Goal: Information Seeking & Learning: Learn about a topic

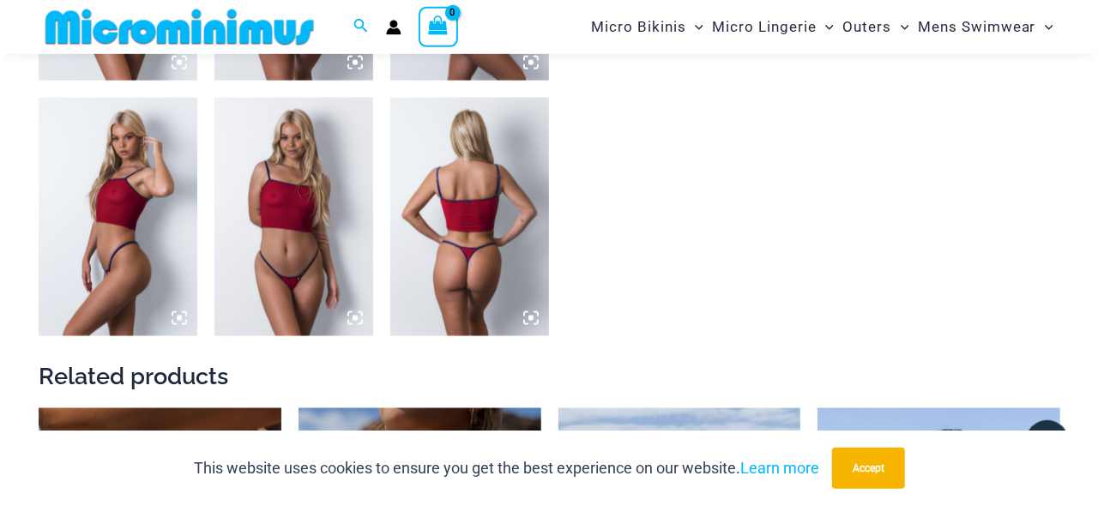
scroll to position [1312, 0]
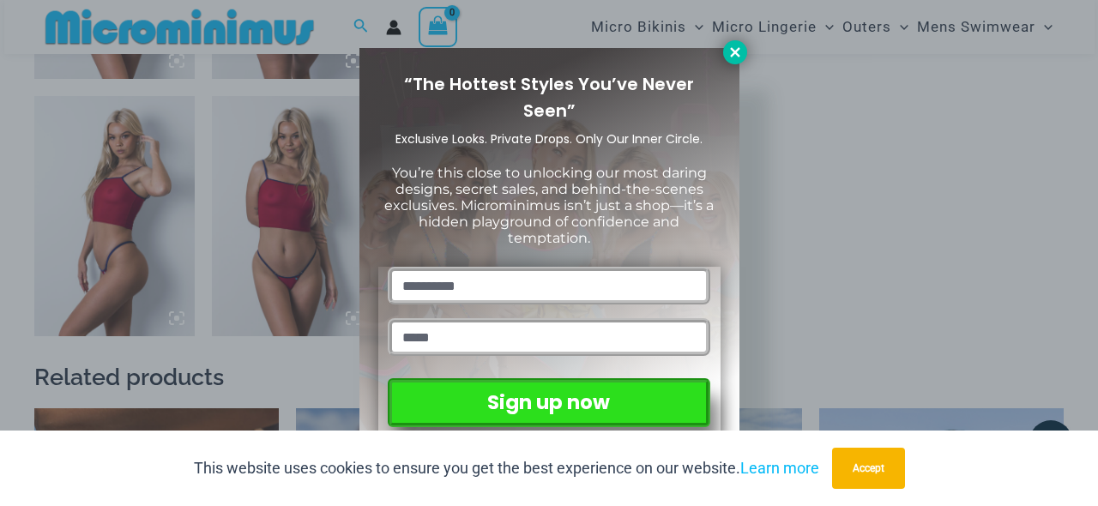
click at [733, 51] on icon at bounding box center [734, 51] width 9 height 9
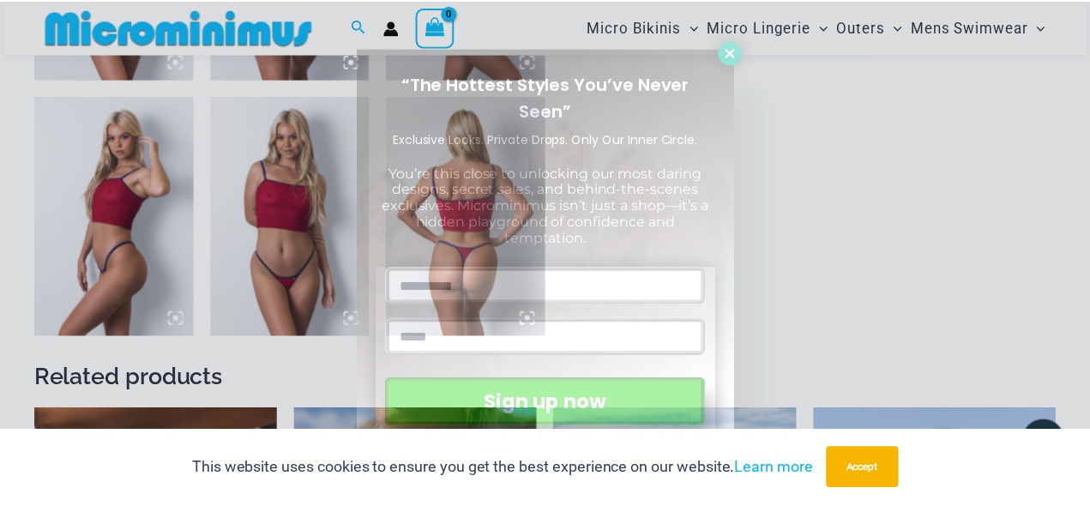
scroll to position [1304, 0]
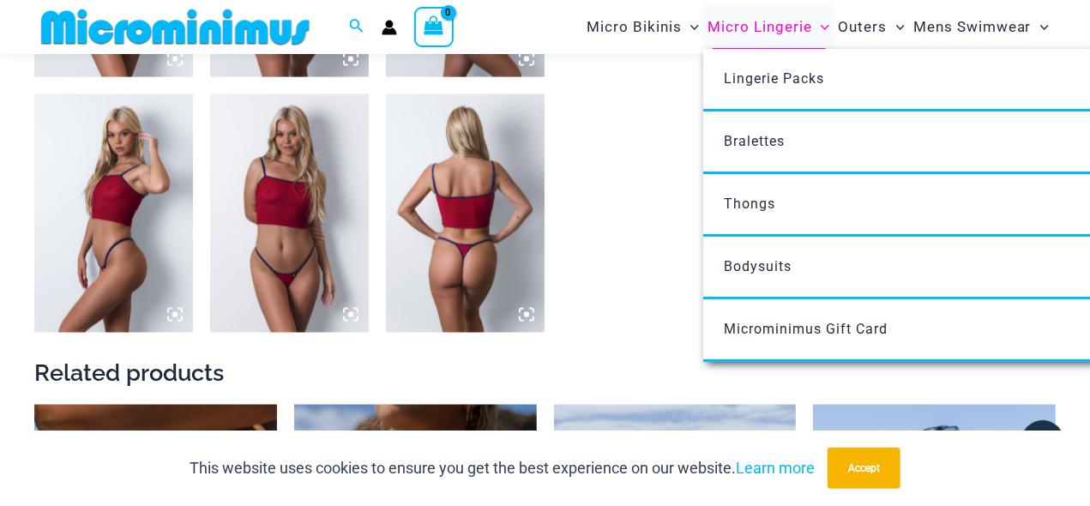
click at [754, 29] on span "Micro Lingerie" at bounding box center [760, 27] width 105 height 44
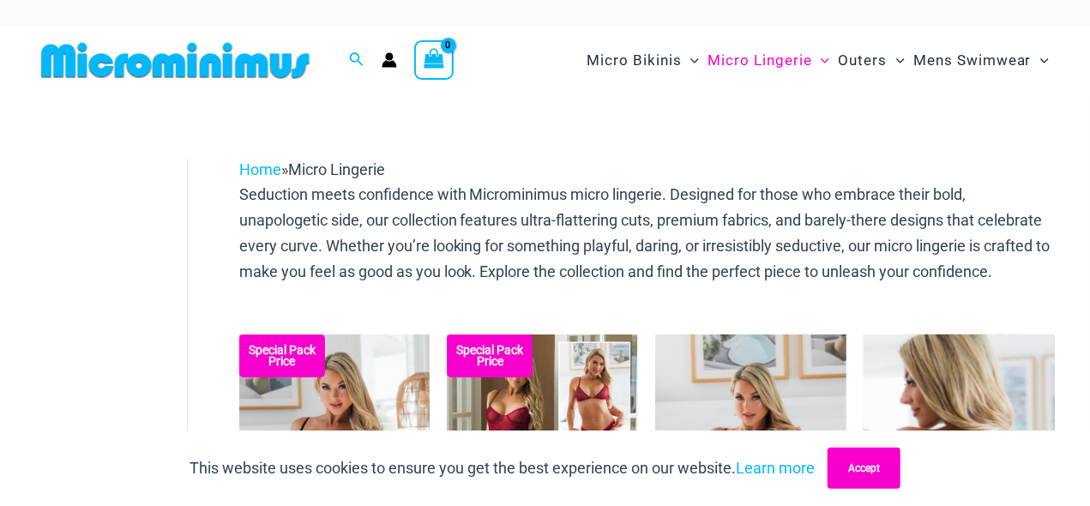
click at [877, 467] on button "Accept" at bounding box center [864, 468] width 73 height 41
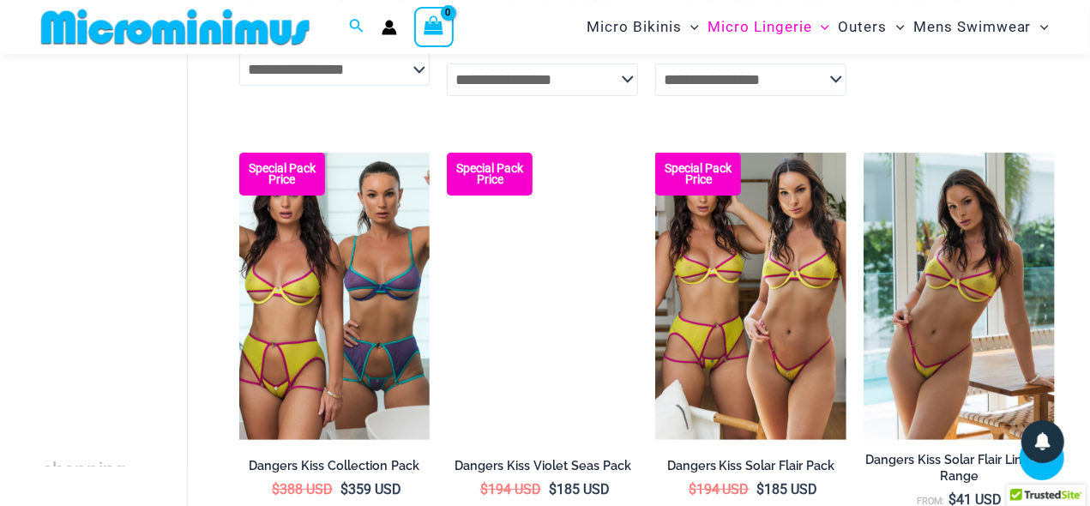
scroll to position [3397, 0]
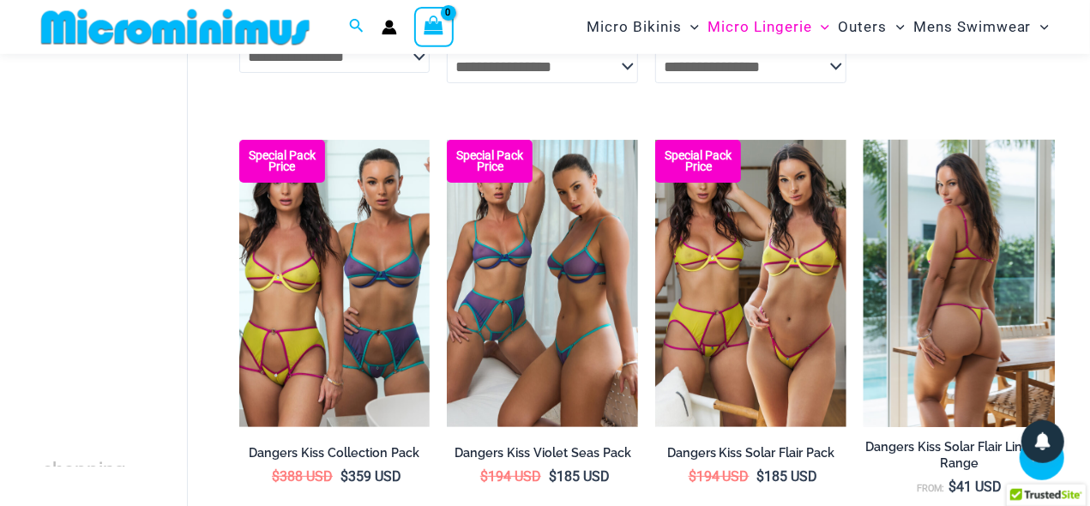
click at [988, 351] on img at bounding box center [959, 283] width 191 height 286
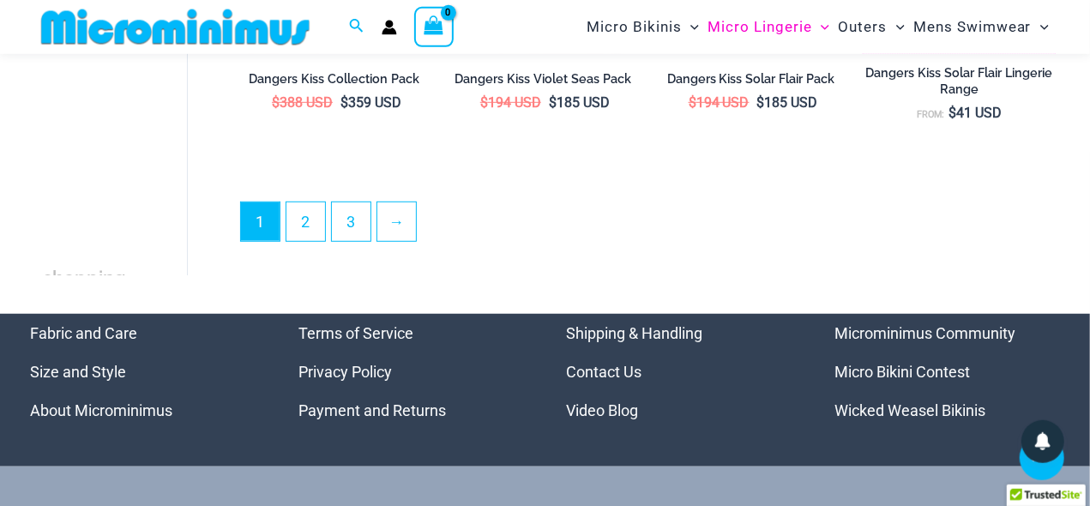
scroll to position [3818, 0]
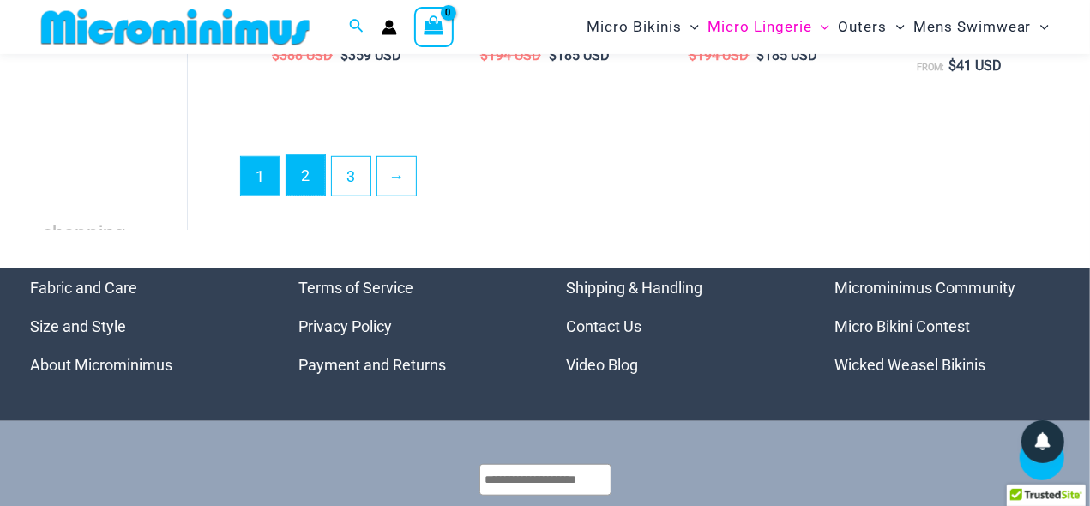
click at [317, 185] on link "2" at bounding box center [305, 175] width 39 height 40
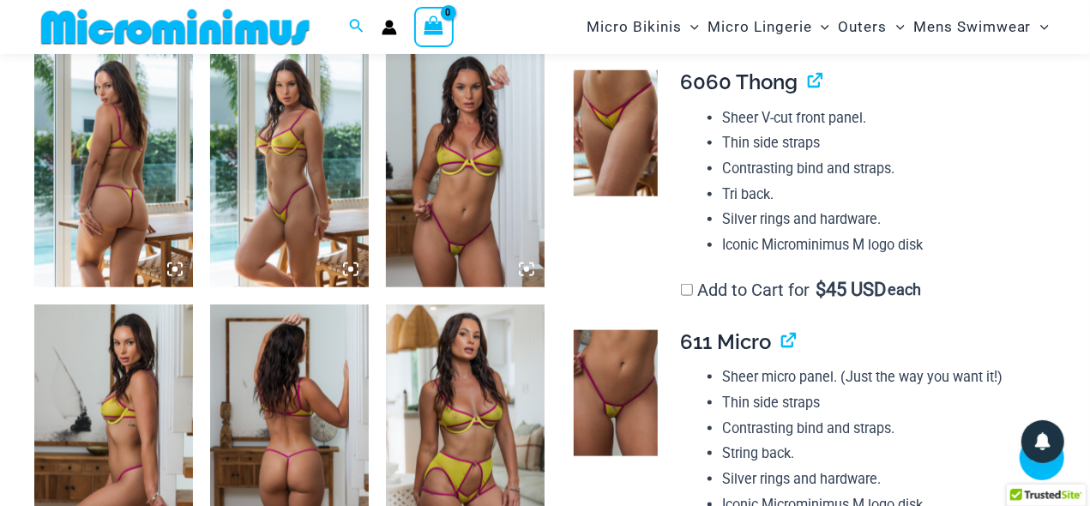
scroll to position [894, 0]
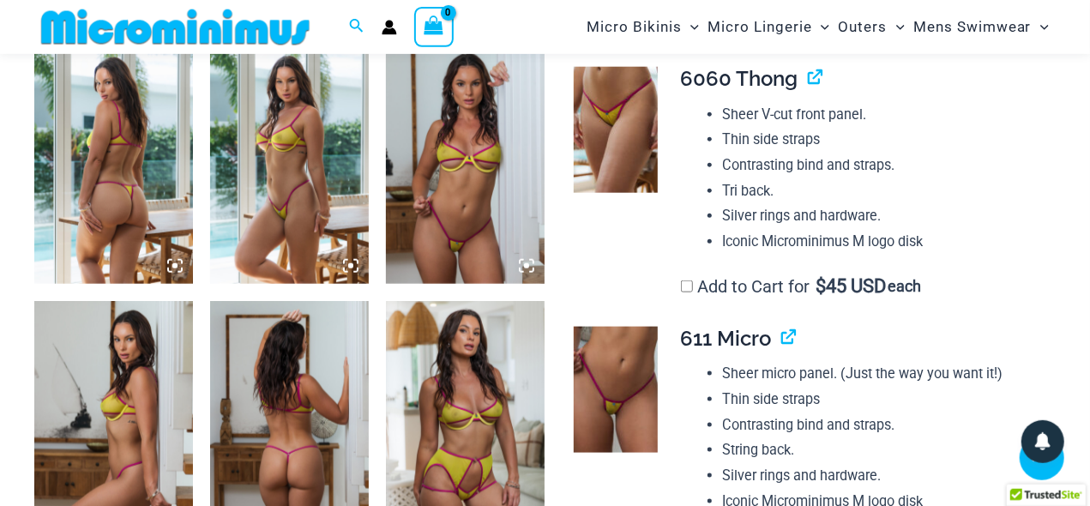
click at [474, 166] on img at bounding box center [465, 165] width 159 height 238
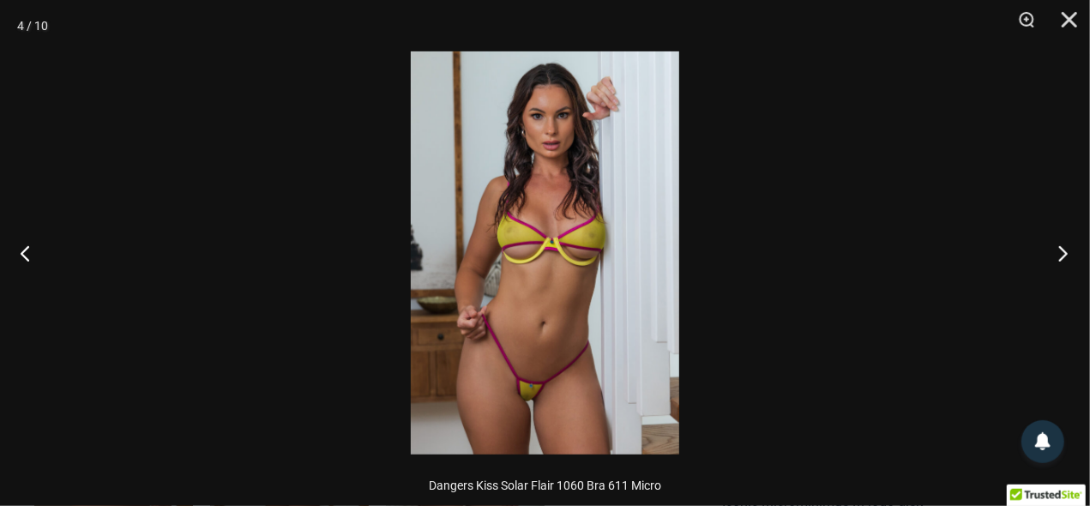
click at [1056, 260] on button "Next" at bounding box center [1058, 253] width 64 height 86
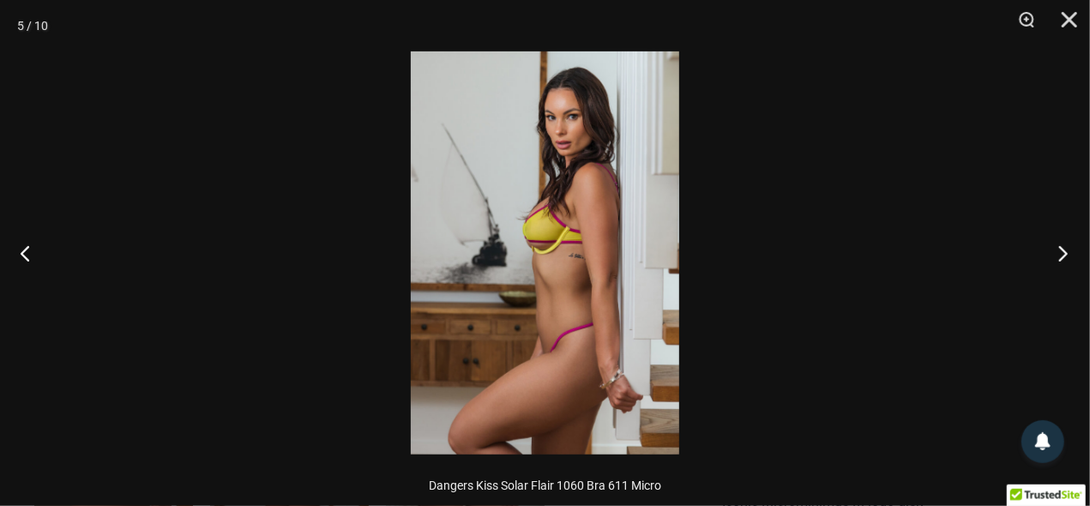
click at [1055, 260] on button "Next" at bounding box center [1058, 253] width 64 height 86
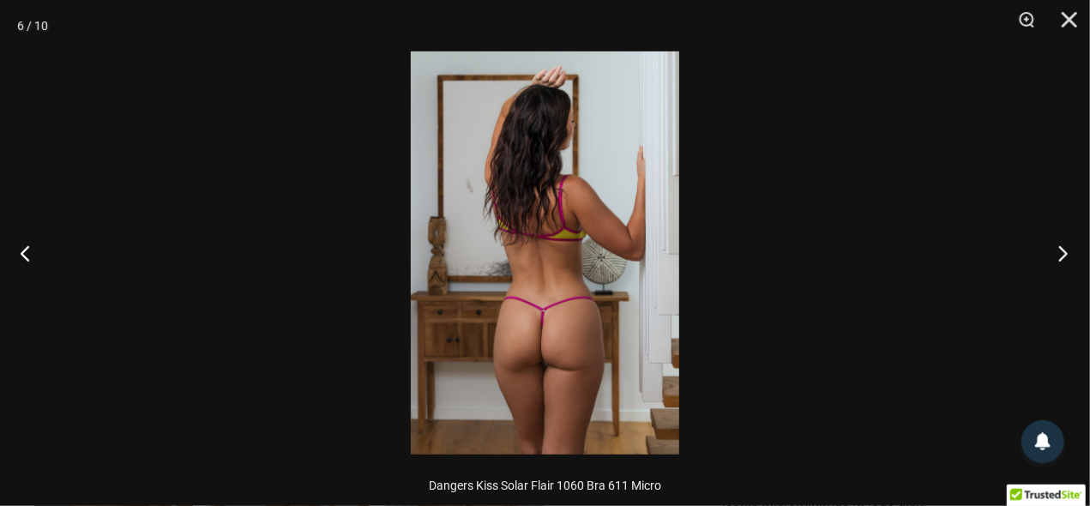
click at [1055, 260] on button "Next" at bounding box center [1058, 253] width 64 height 86
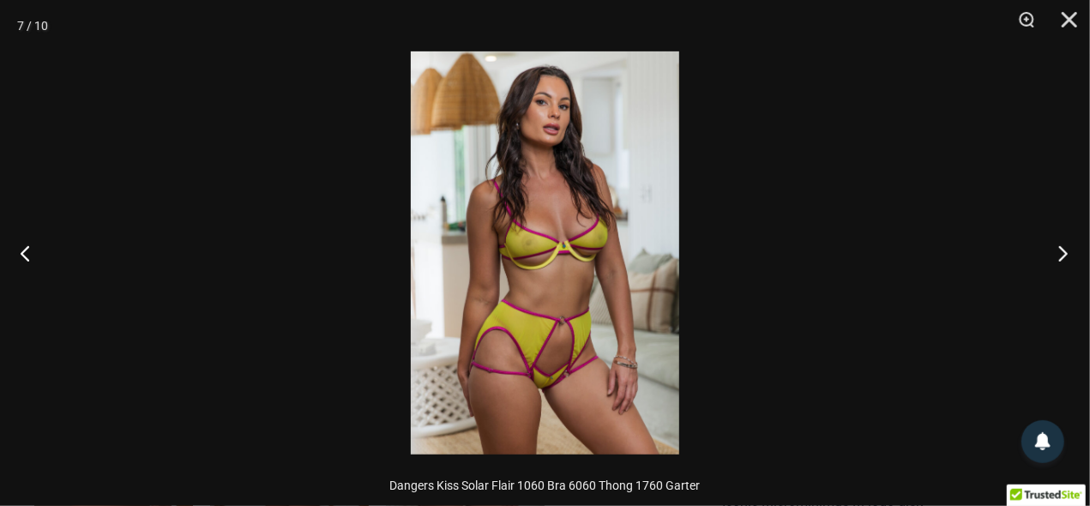
click at [1064, 256] on button "Next" at bounding box center [1058, 253] width 64 height 86
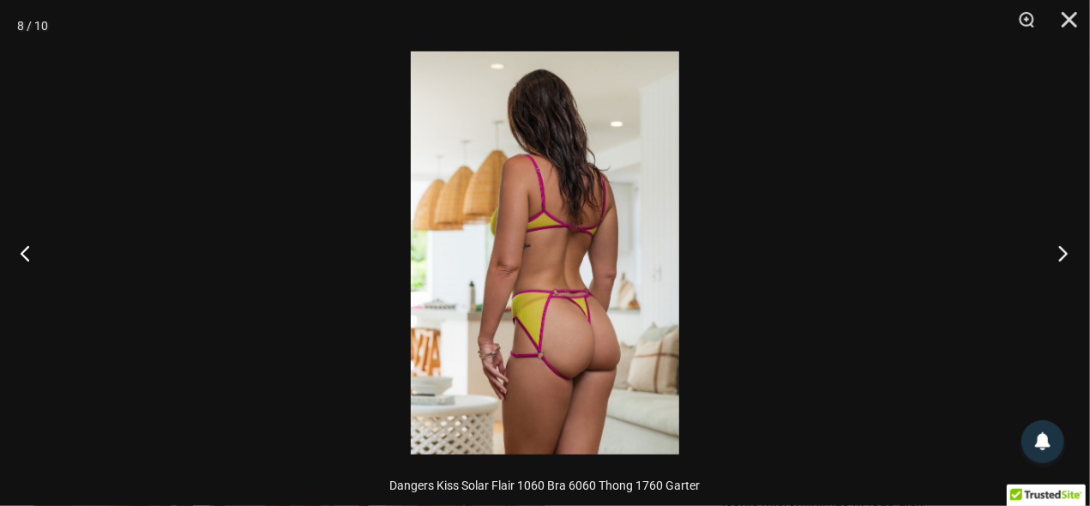
click at [1064, 256] on button "Next" at bounding box center [1058, 253] width 64 height 86
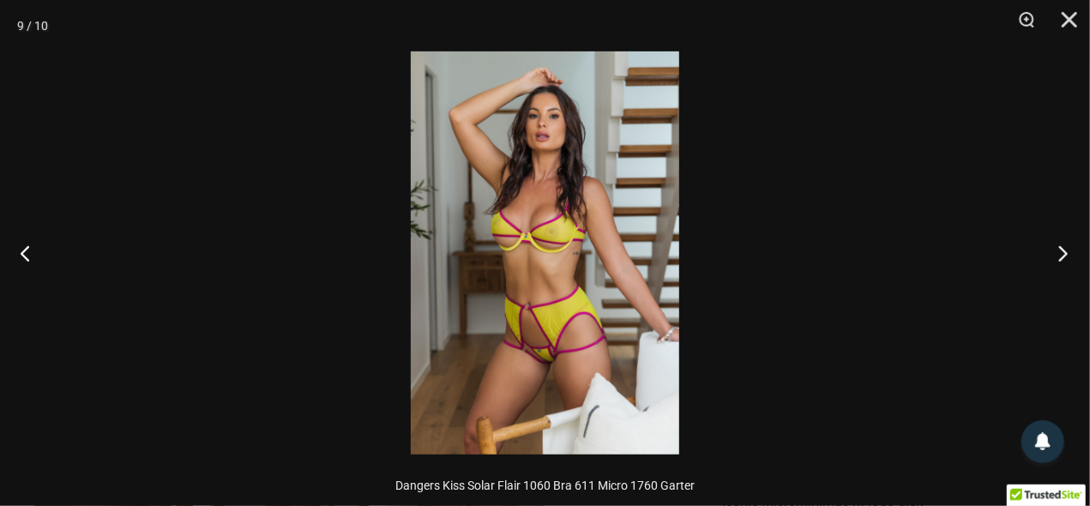
click at [1063, 256] on button "Next" at bounding box center [1058, 253] width 64 height 86
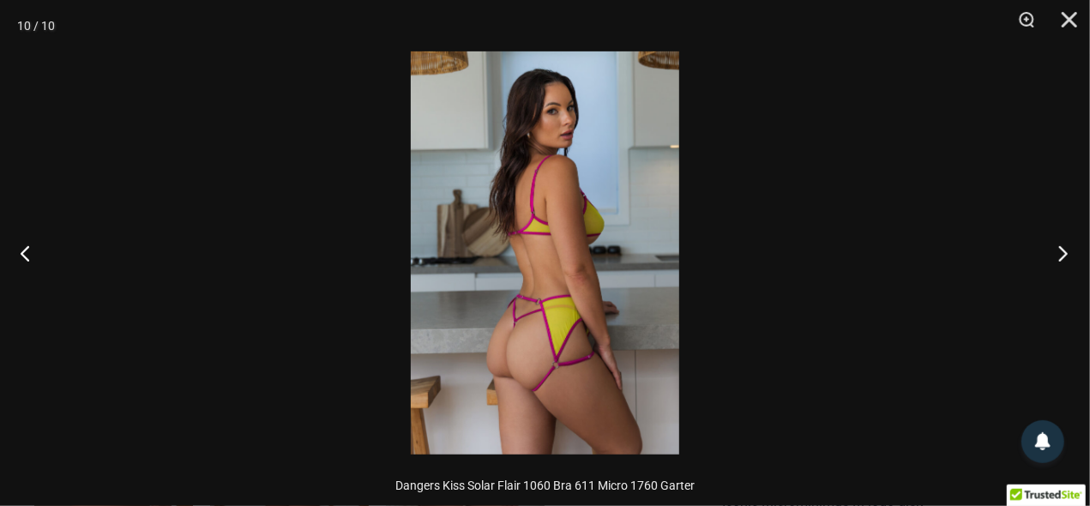
click at [1063, 256] on button "Next" at bounding box center [1058, 253] width 64 height 86
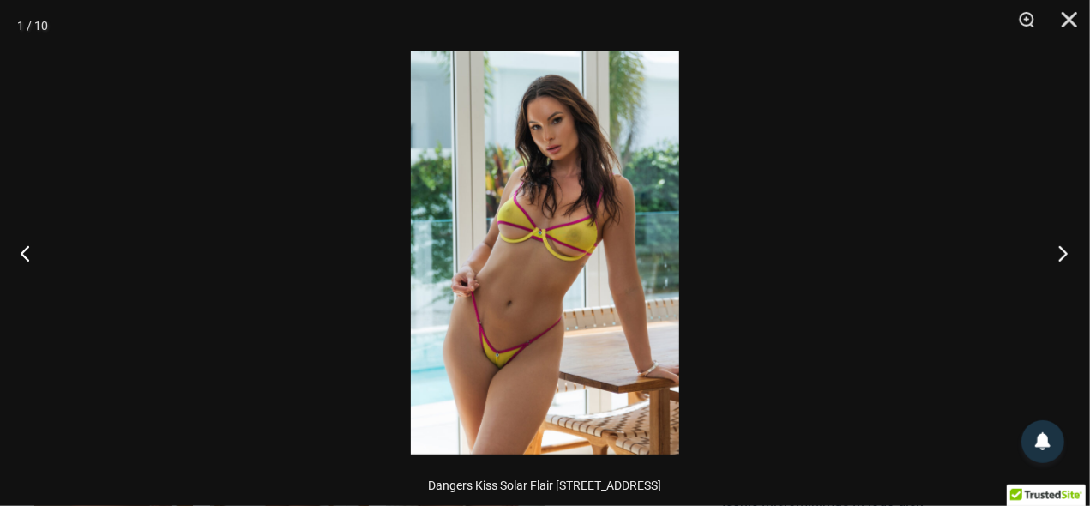
click at [1063, 256] on button "Next" at bounding box center [1058, 253] width 64 height 86
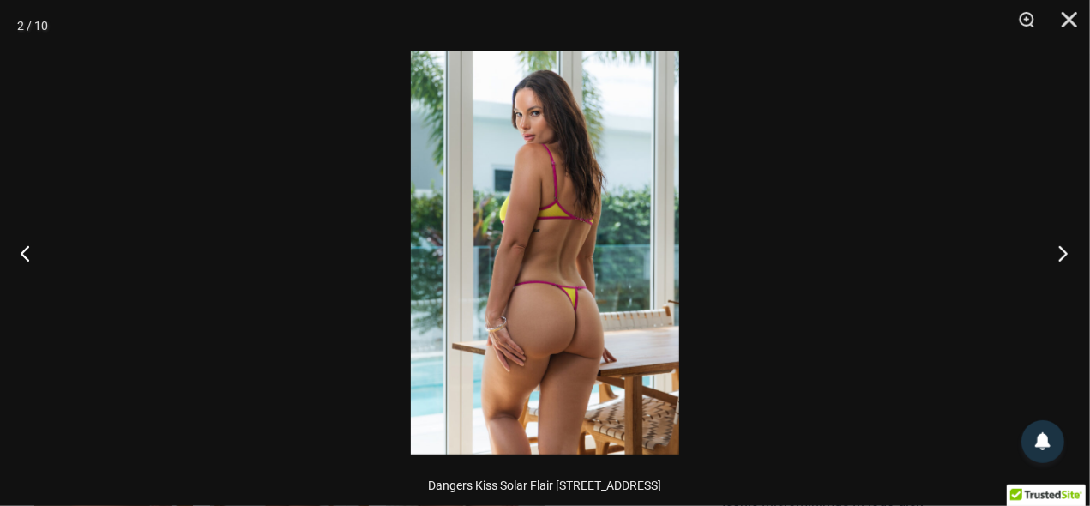
click at [1063, 256] on button "Next" at bounding box center [1058, 253] width 64 height 86
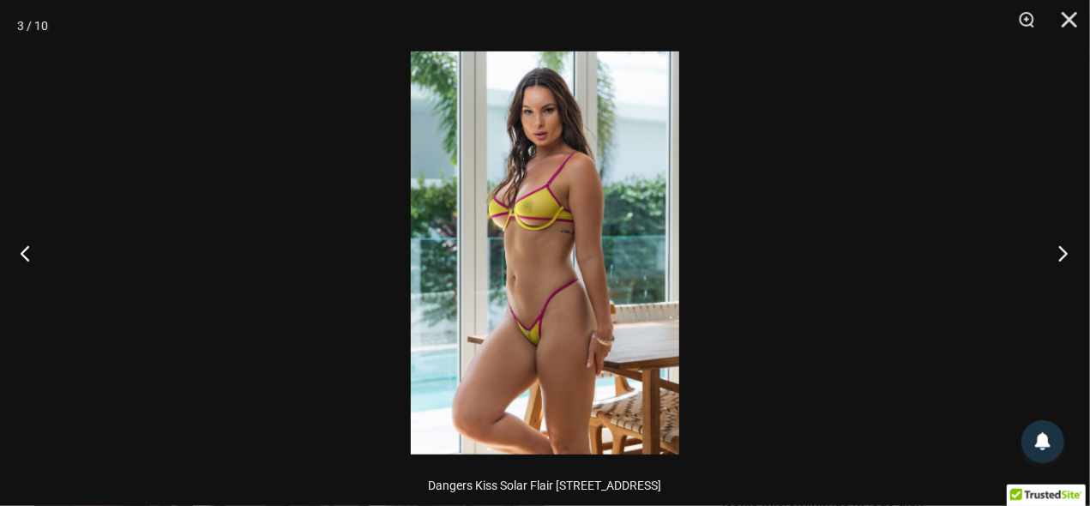
click at [1062, 256] on button "Next" at bounding box center [1058, 253] width 64 height 86
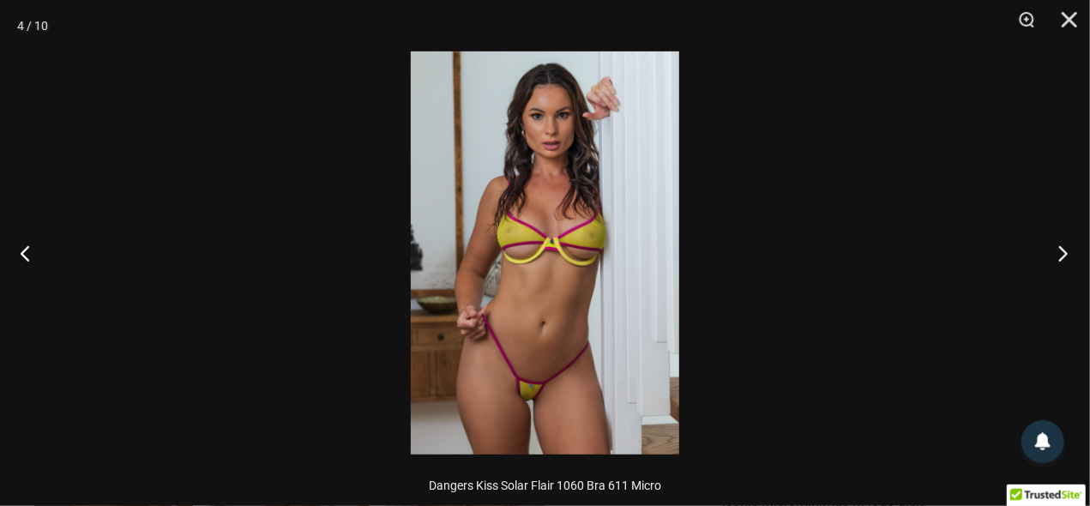
click at [1062, 256] on button "Next" at bounding box center [1058, 253] width 64 height 86
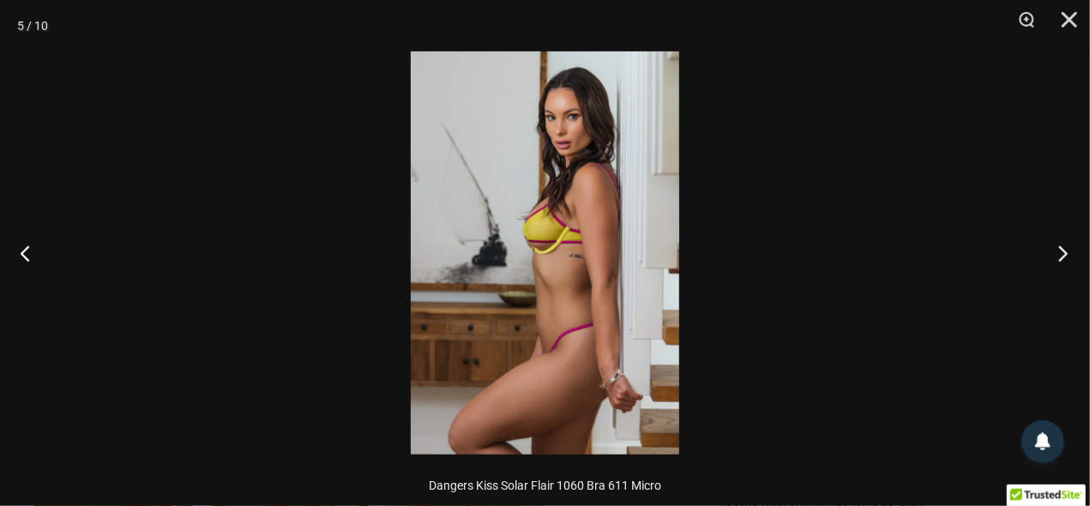
click at [1062, 256] on button "Next" at bounding box center [1058, 253] width 64 height 86
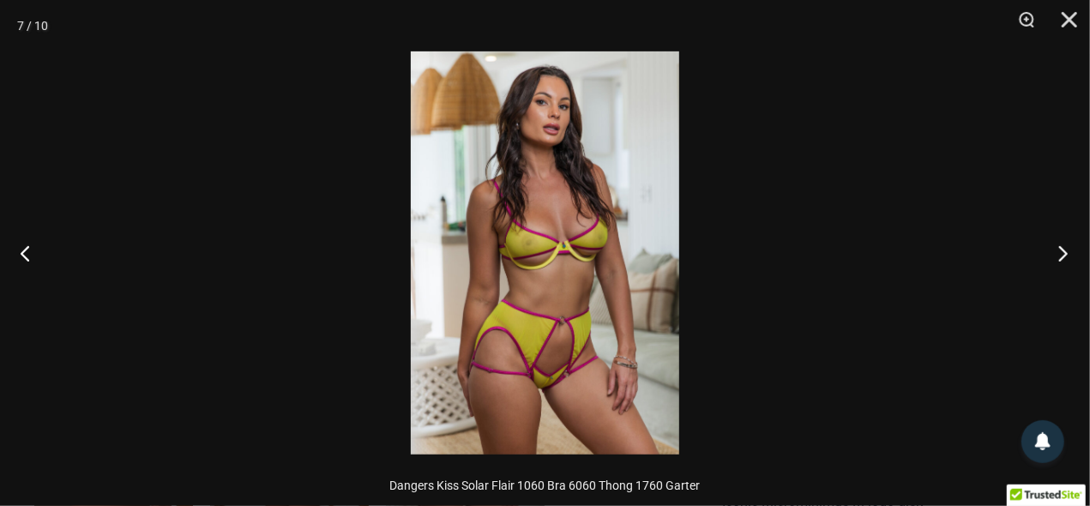
click at [1062, 256] on button "Next" at bounding box center [1058, 253] width 64 height 86
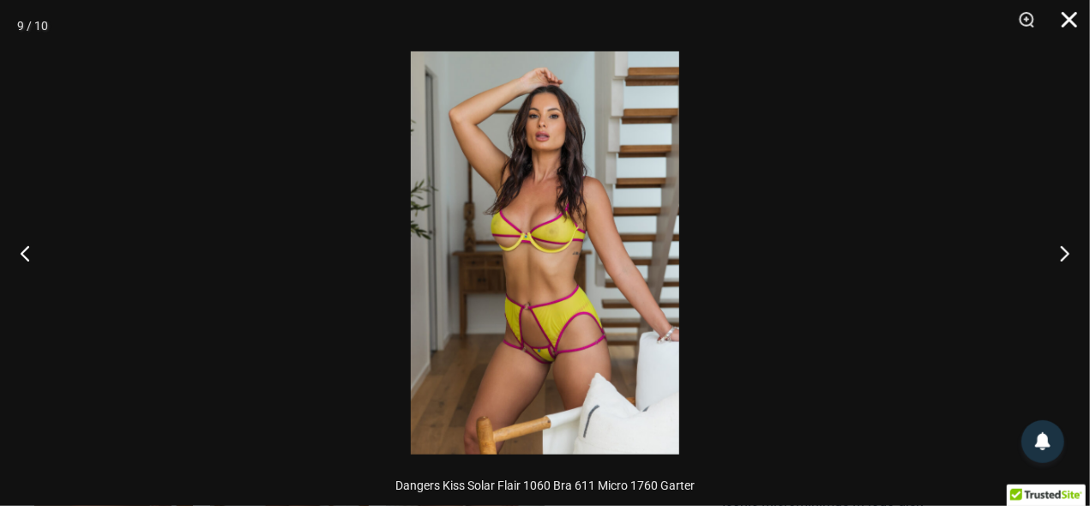
click at [1072, 21] on button "Close" at bounding box center [1063, 25] width 43 height 51
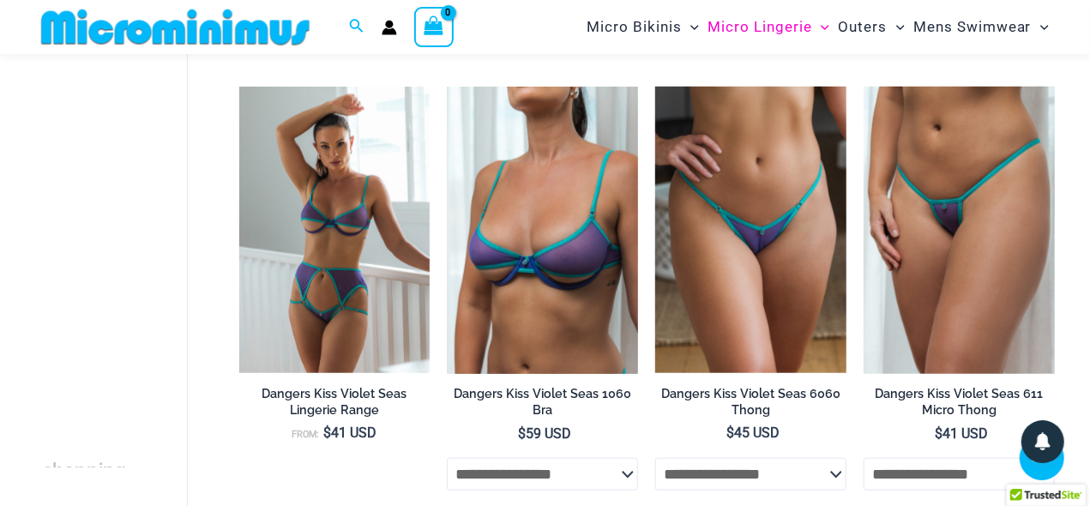
scroll to position [569, 0]
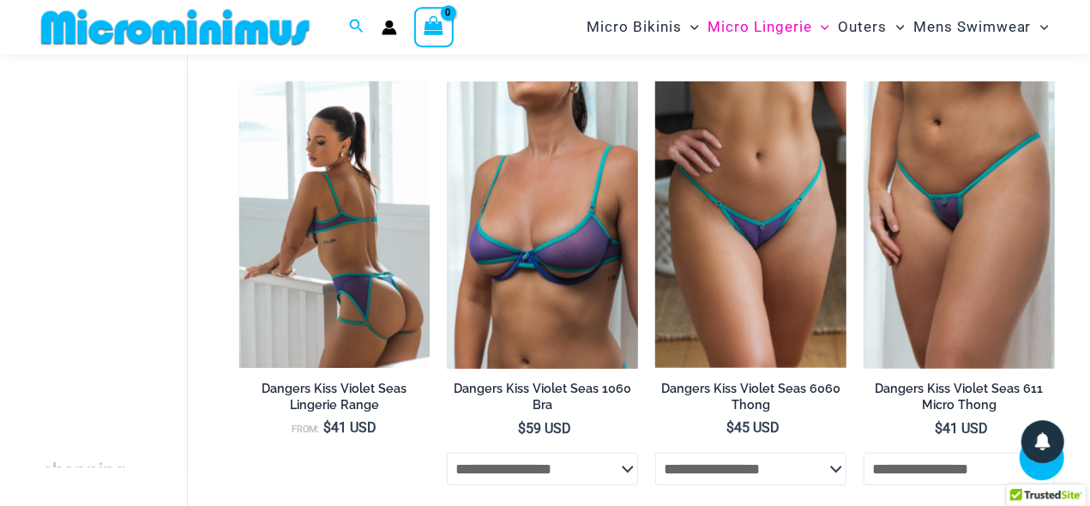
click at [336, 214] on img at bounding box center [334, 224] width 191 height 286
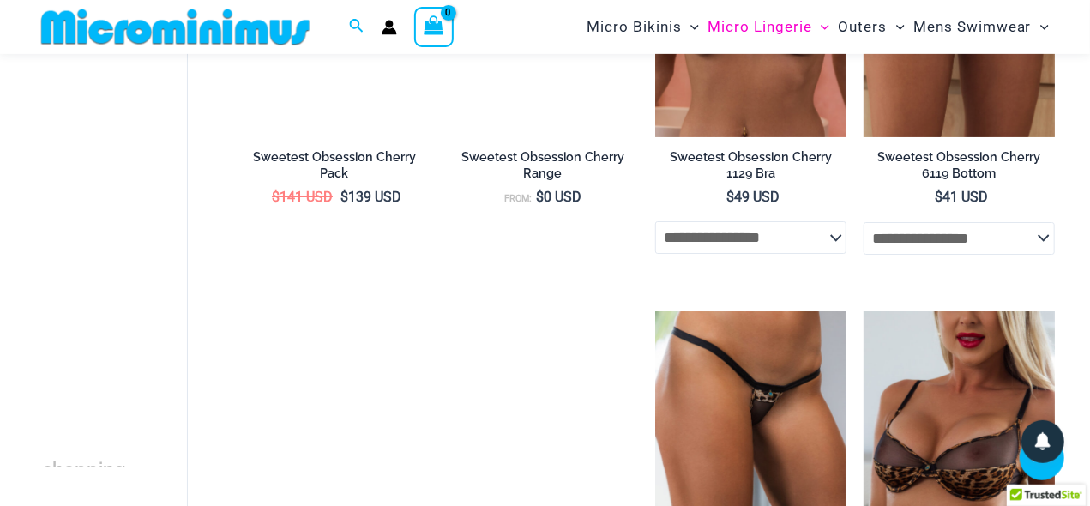
scroll to position [3518, 0]
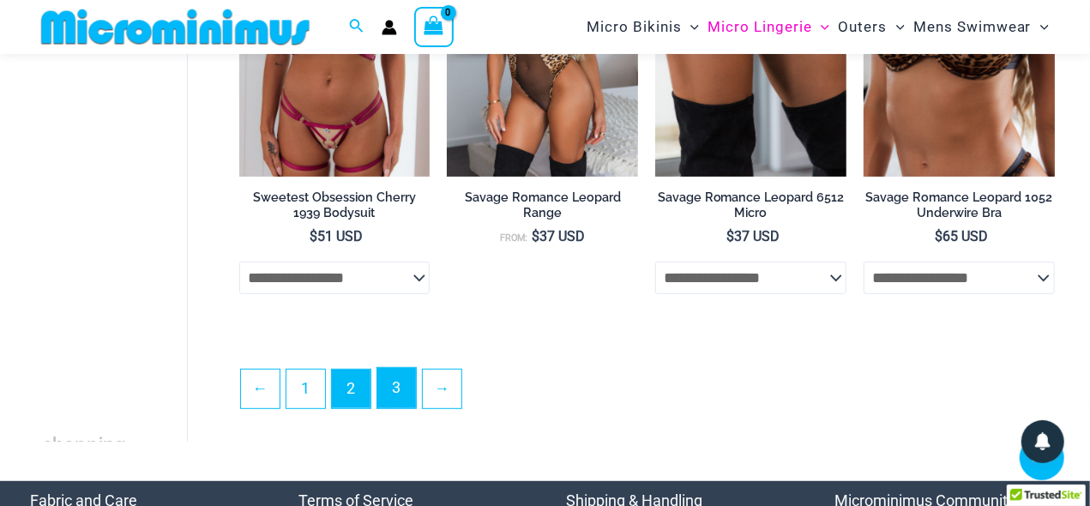
click at [390, 382] on link "3" at bounding box center [396, 388] width 39 height 40
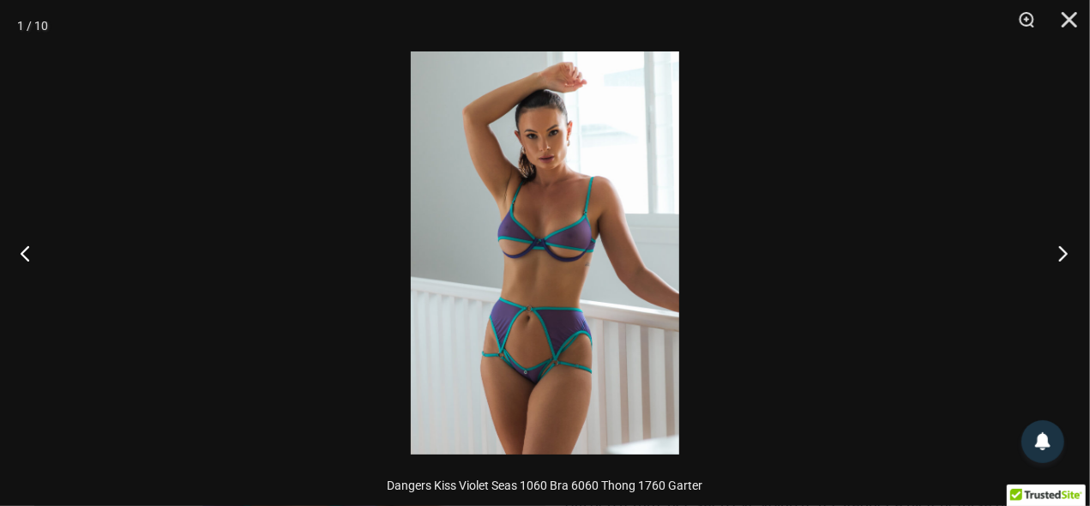
click at [1068, 247] on button "Next" at bounding box center [1058, 253] width 64 height 86
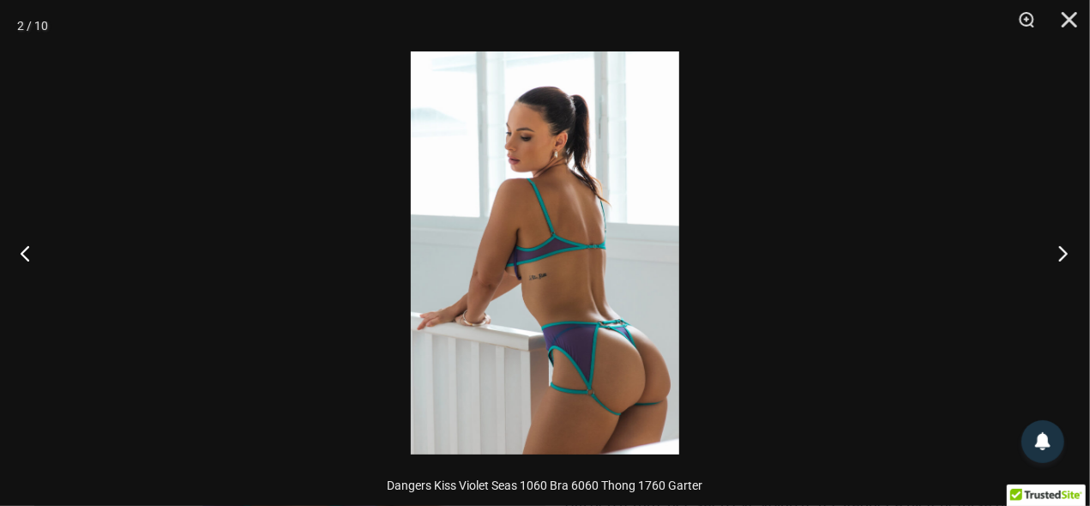
click at [1067, 247] on button "Next" at bounding box center [1058, 253] width 64 height 86
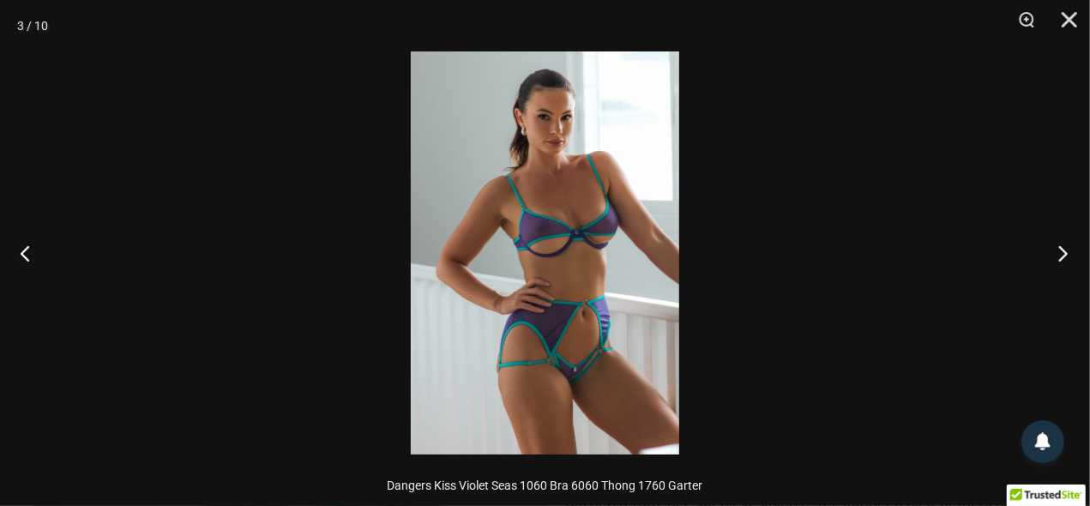
click at [1067, 247] on button "Next" at bounding box center [1058, 253] width 64 height 86
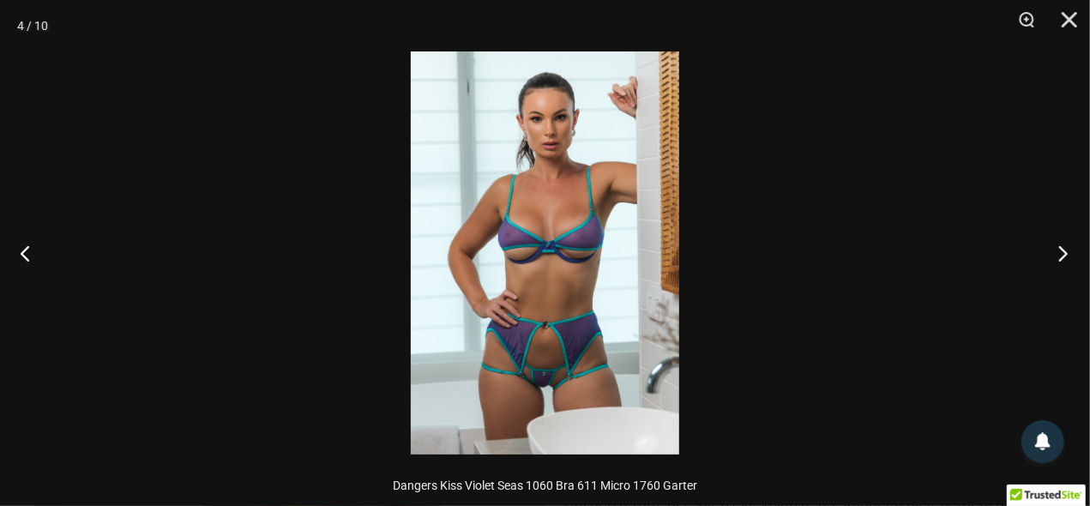
click at [1067, 247] on button "Next" at bounding box center [1058, 253] width 64 height 86
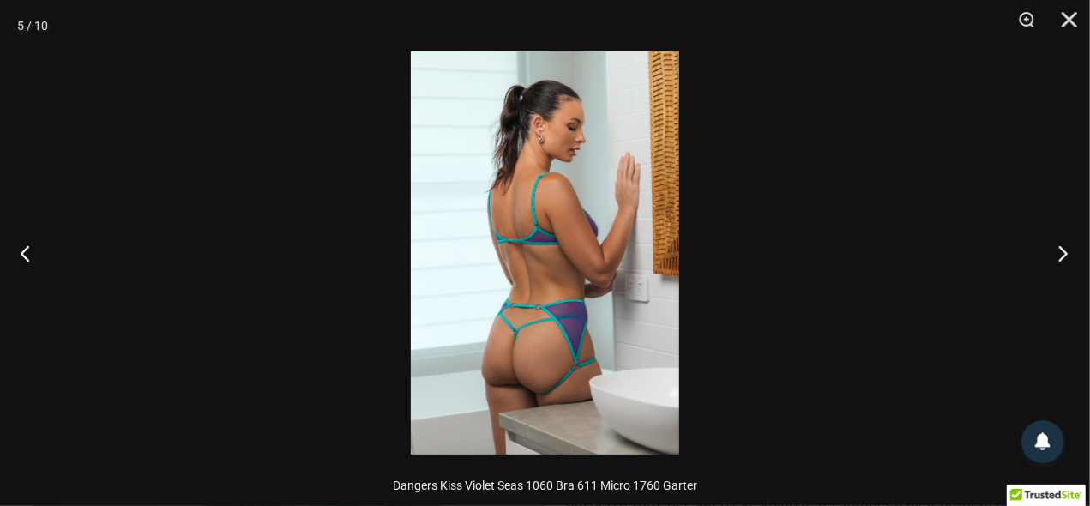
click at [1067, 247] on button "Next" at bounding box center [1058, 253] width 64 height 86
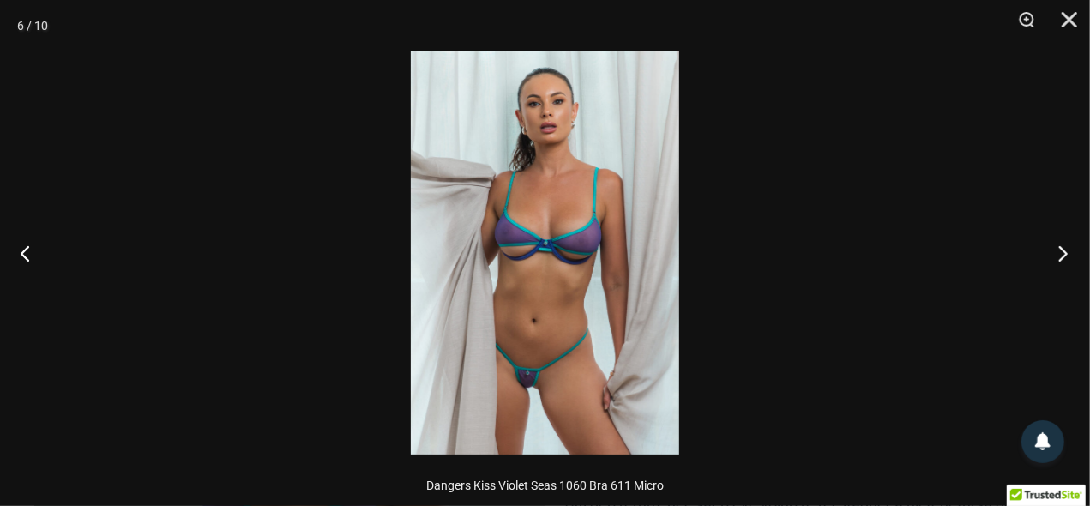
click at [1067, 247] on button "Next" at bounding box center [1058, 253] width 64 height 86
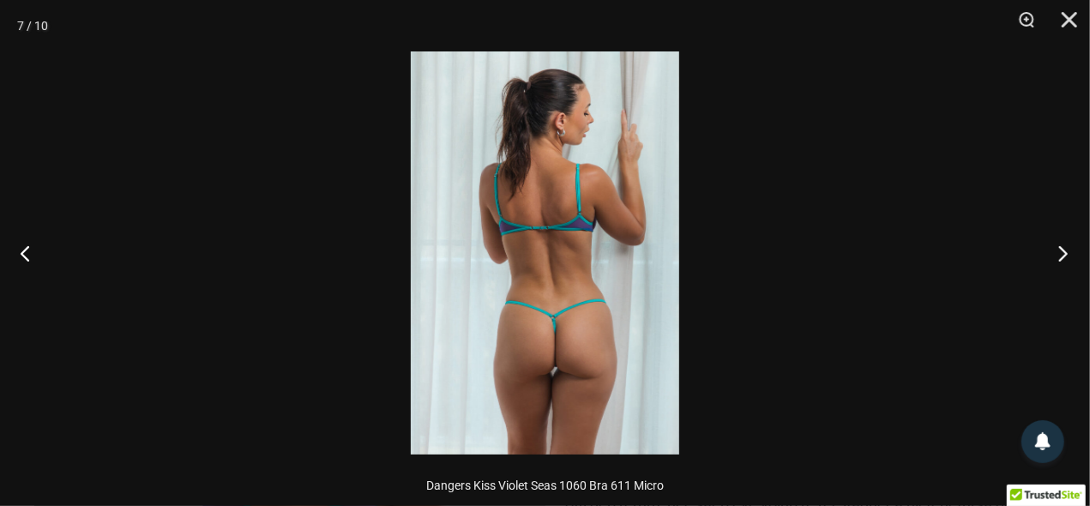
click at [1067, 247] on button "Next" at bounding box center [1058, 253] width 64 height 86
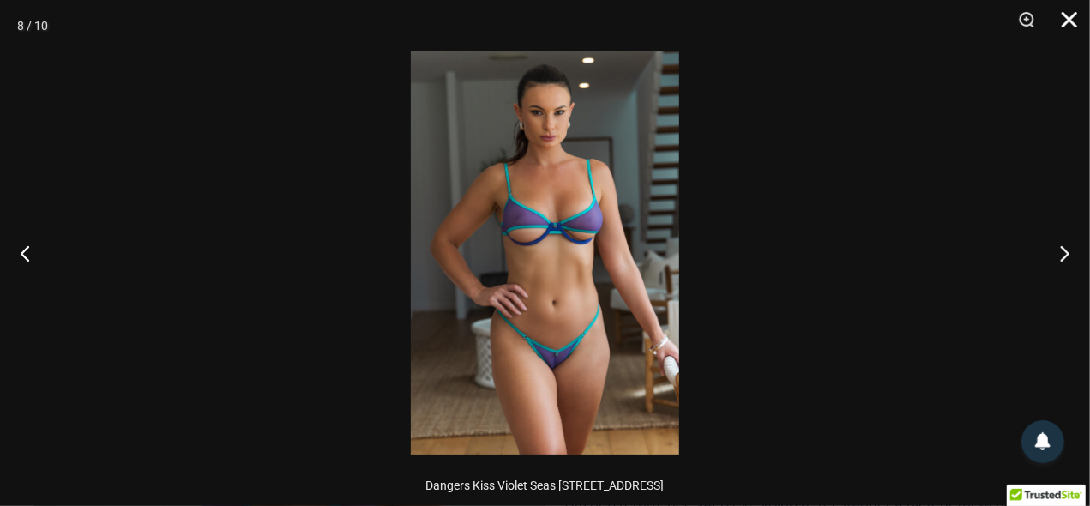
click at [1071, 19] on button "Close" at bounding box center [1063, 25] width 43 height 51
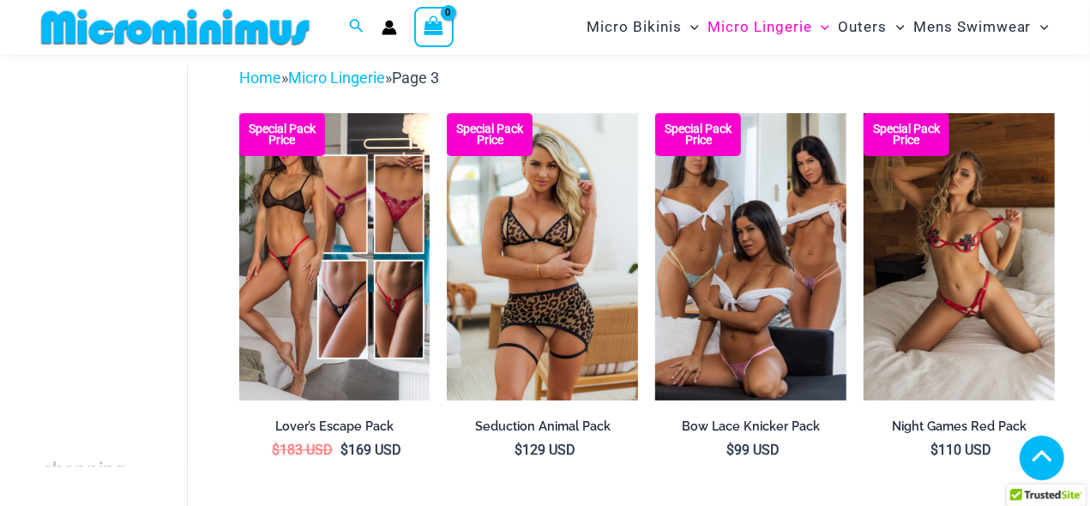
scroll to position [460, 0]
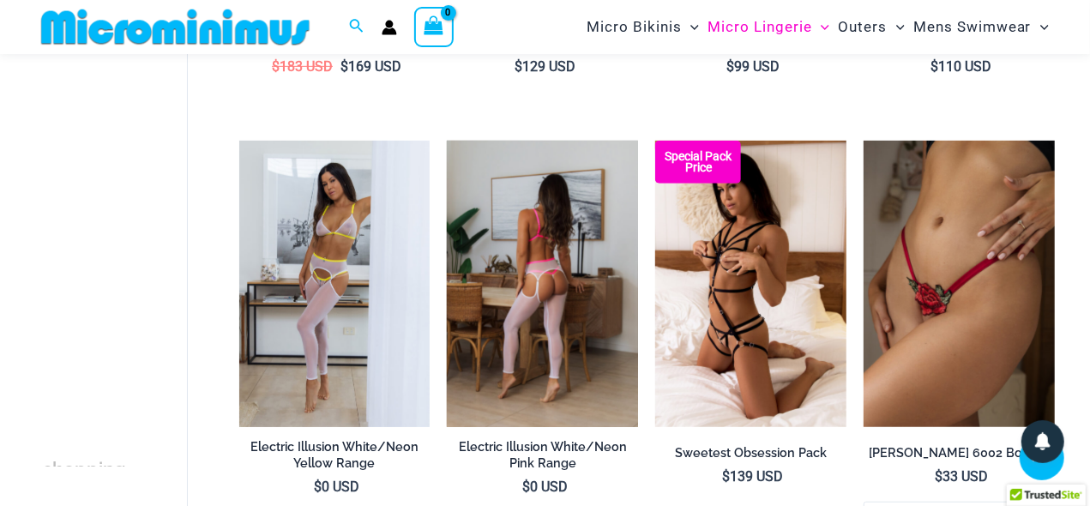
click at [567, 302] on img at bounding box center [542, 284] width 191 height 286
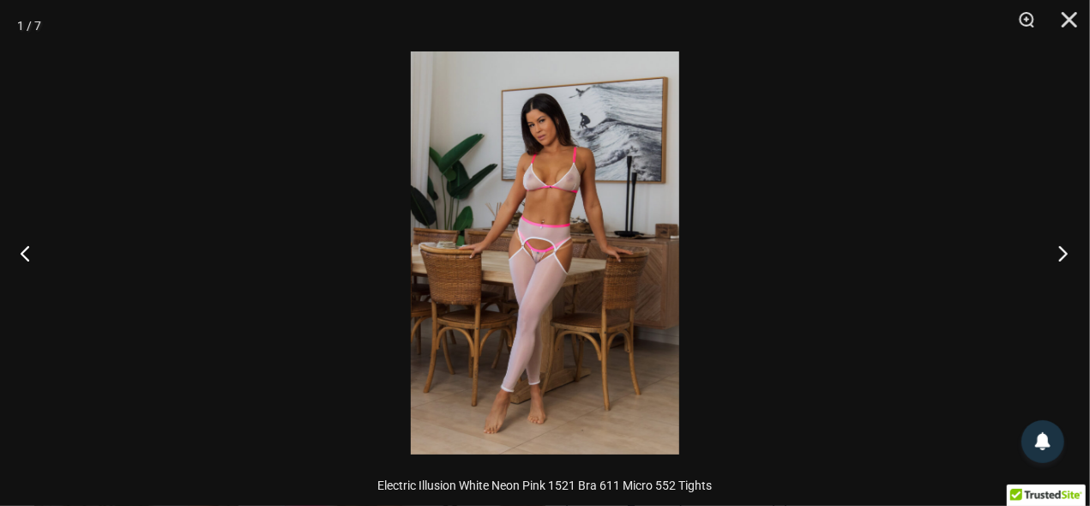
click at [1057, 250] on button "Next" at bounding box center [1058, 253] width 64 height 86
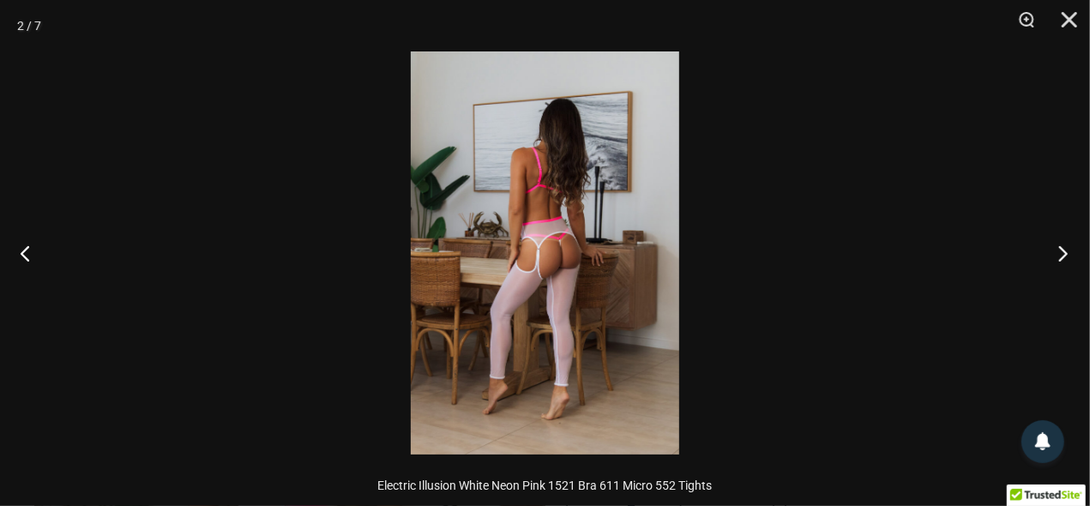
click at [1057, 250] on button "Next" at bounding box center [1058, 253] width 64 height 86
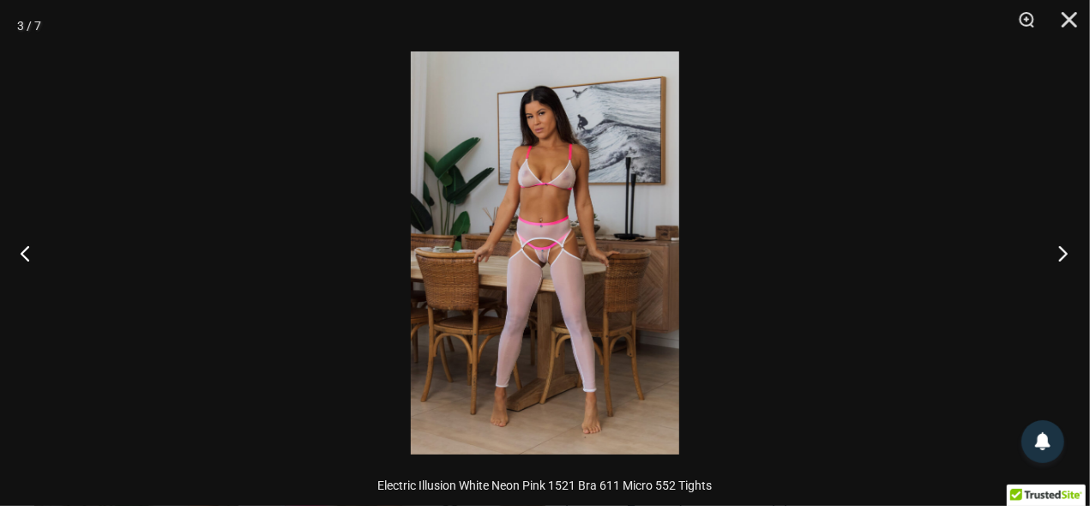
click at [1057, 250] on button "Next" at bounding box center [1058, 253] width 64 height 86
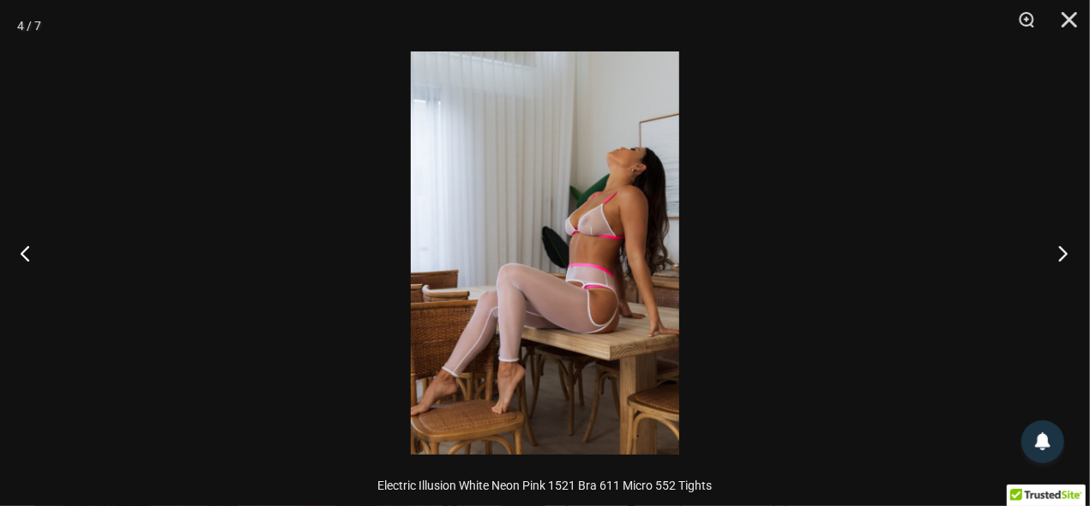
click at [1057, 250] on button "Next" at bounding box center [1058, 253] width 64 height 86
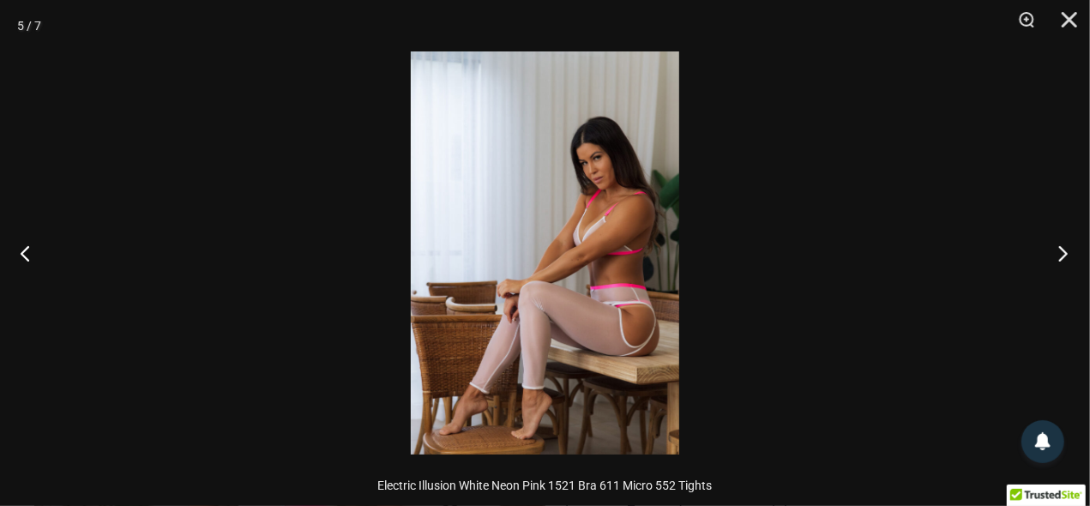
click at [1057, 250] on button "Next" at bounding box center [1058, 253] width 64 height 86
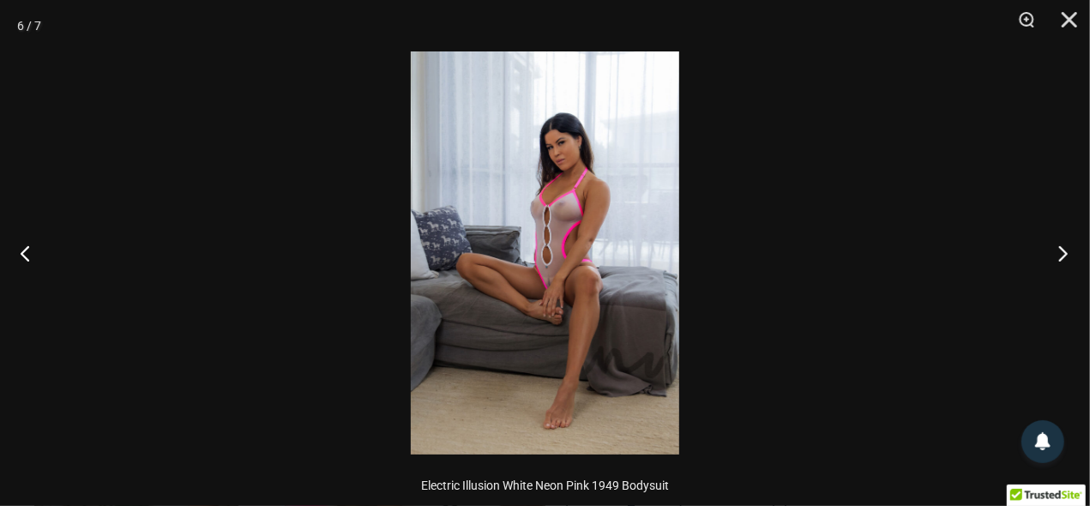
click at [1057, 250] on button "Next" at bounding box center [1058, 253] width 64 height 86
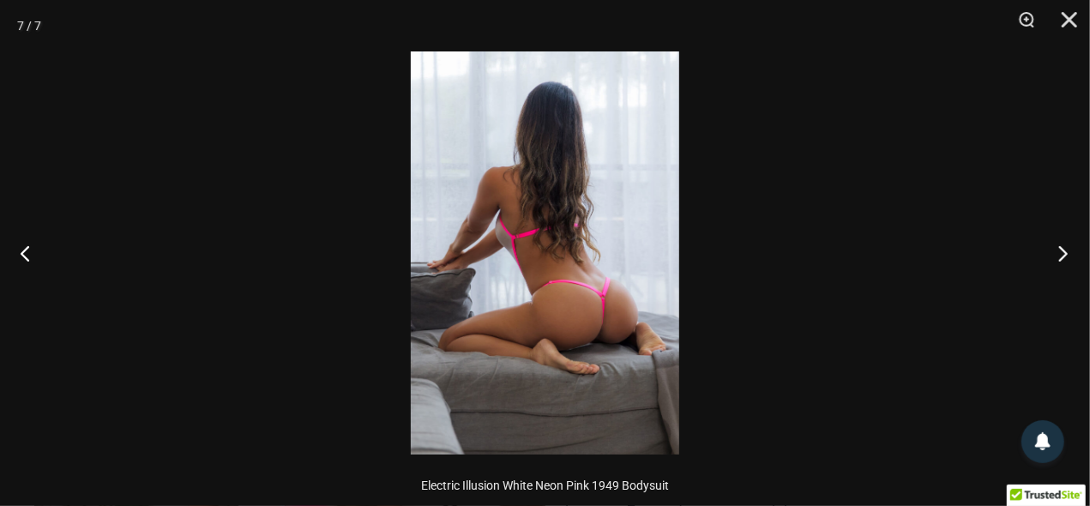
click at [1057, 250] on button "Next" at bounding box center [1058, 253] width 64 height 86
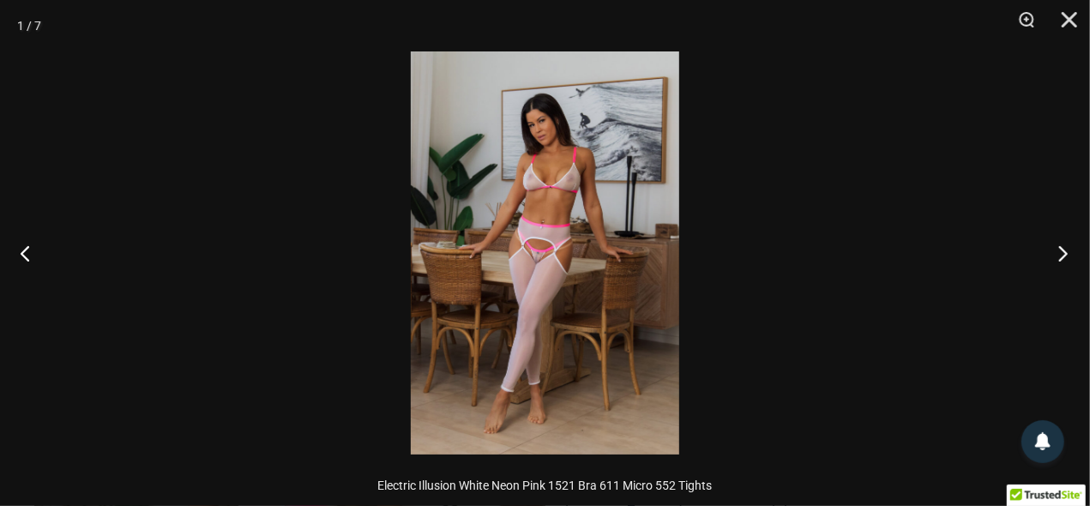
click at [1057, 250] on button "Next" at bounding box center [1058, 253] width 64 height 86
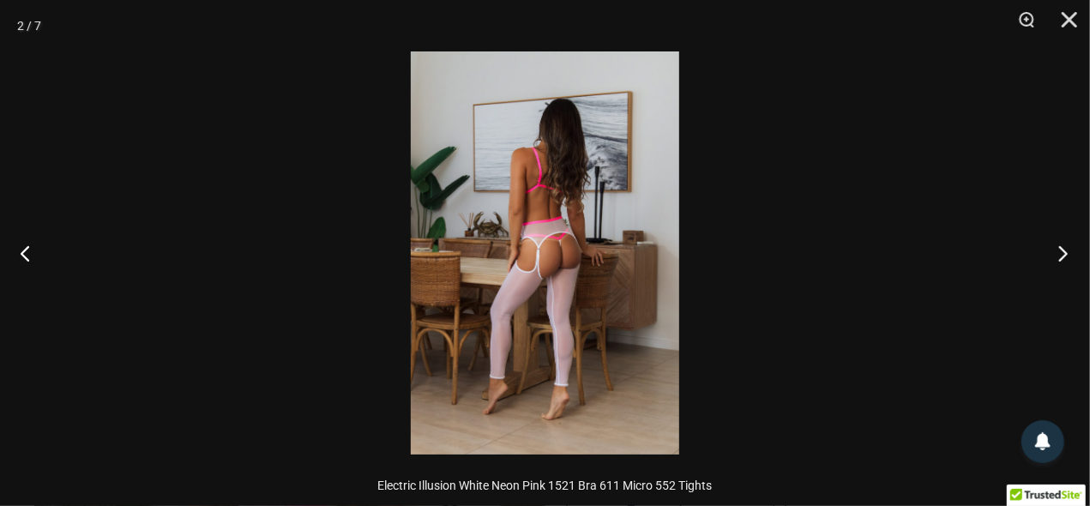
click at [1057, 250] on button "Next" at bounding box center [1058, 253] width 64 height 86
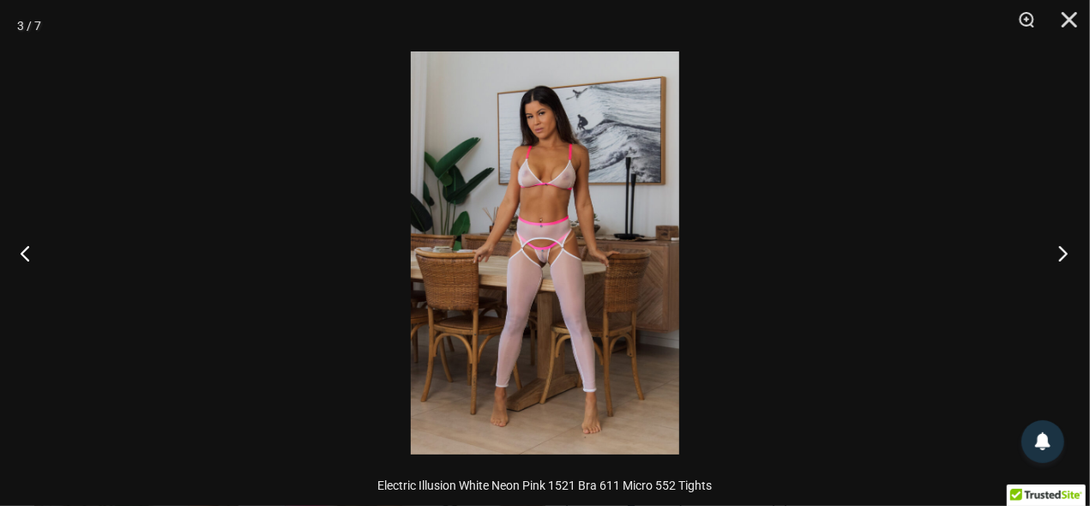
click at [1057, 250] on button "Next" at bounding box center [1058, 253] width 64 height 86
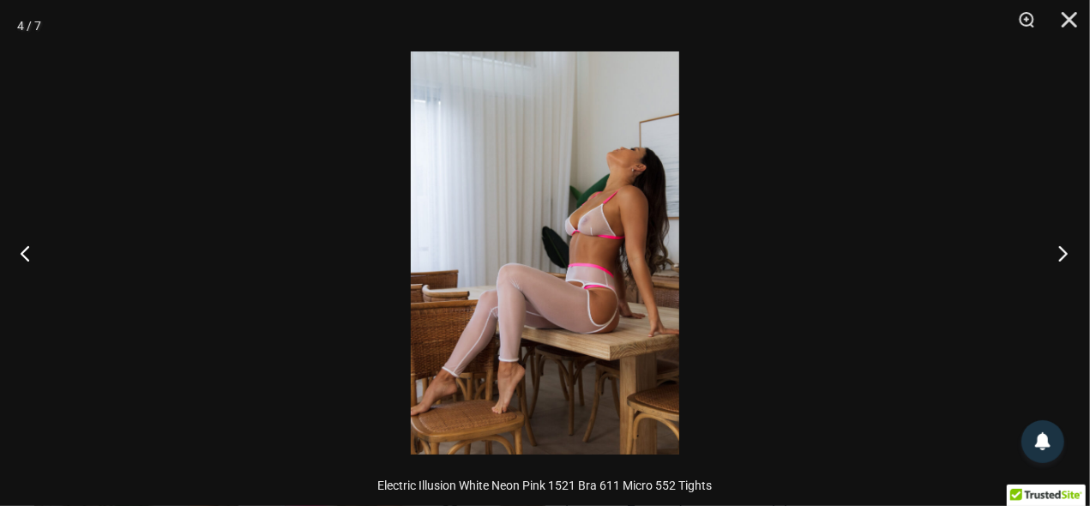
click at [1057, 250] on button "Next" at bounding box center [1058, 253] width 64 height 86
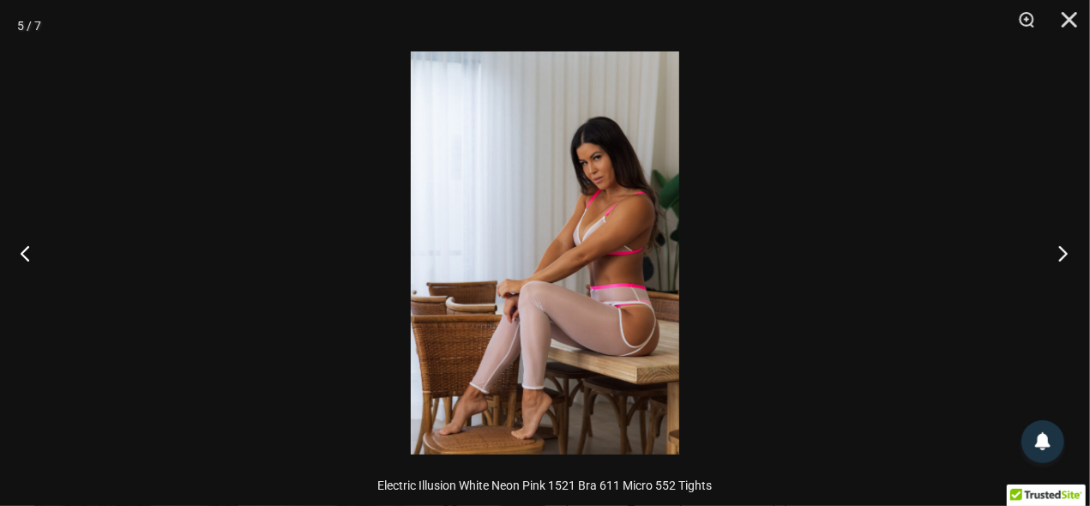
click at [1057, 250] on button "Next" at bounding box center [1058, 253] width 64 height 86
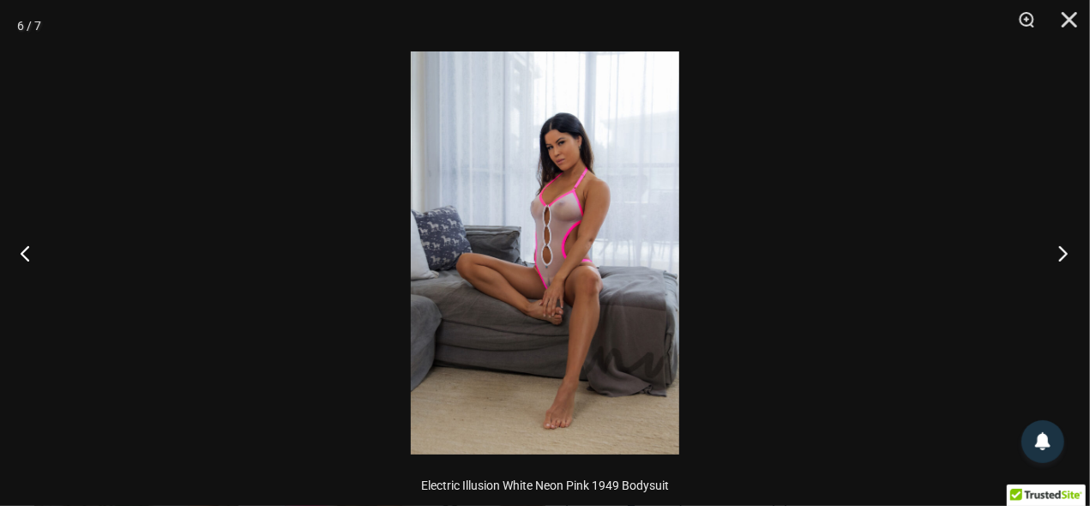
click at [1056, 250] on button "Next" at bounding box center [1058, 253] width 64 height 86
